Goal: Find specific page/section: Find specific page/section

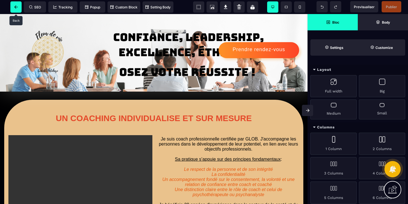
click at [14, 10] on span at bounding box center [15, 6] width 11 height 11
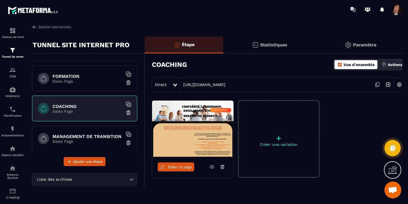
scroll to position [60, 0]
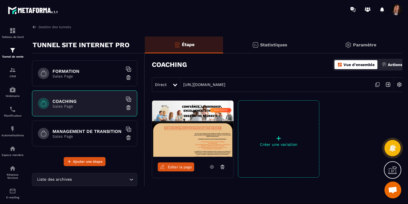
click at [81, 135] on p "Sales Page" at bounding box center [88, 136] width 70 height 4
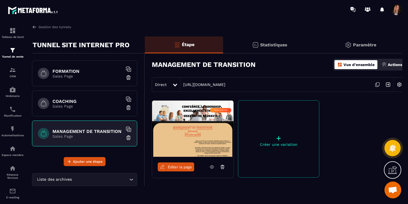
click at [187, 133] on img at bounding box center [192, 129] width 81 height 56
click at [181, 169] on span "Éditer la page" at bounding box center [180, 167] width 24 height 4
